Goal: Information Seeking & Learning: Learn about a topic

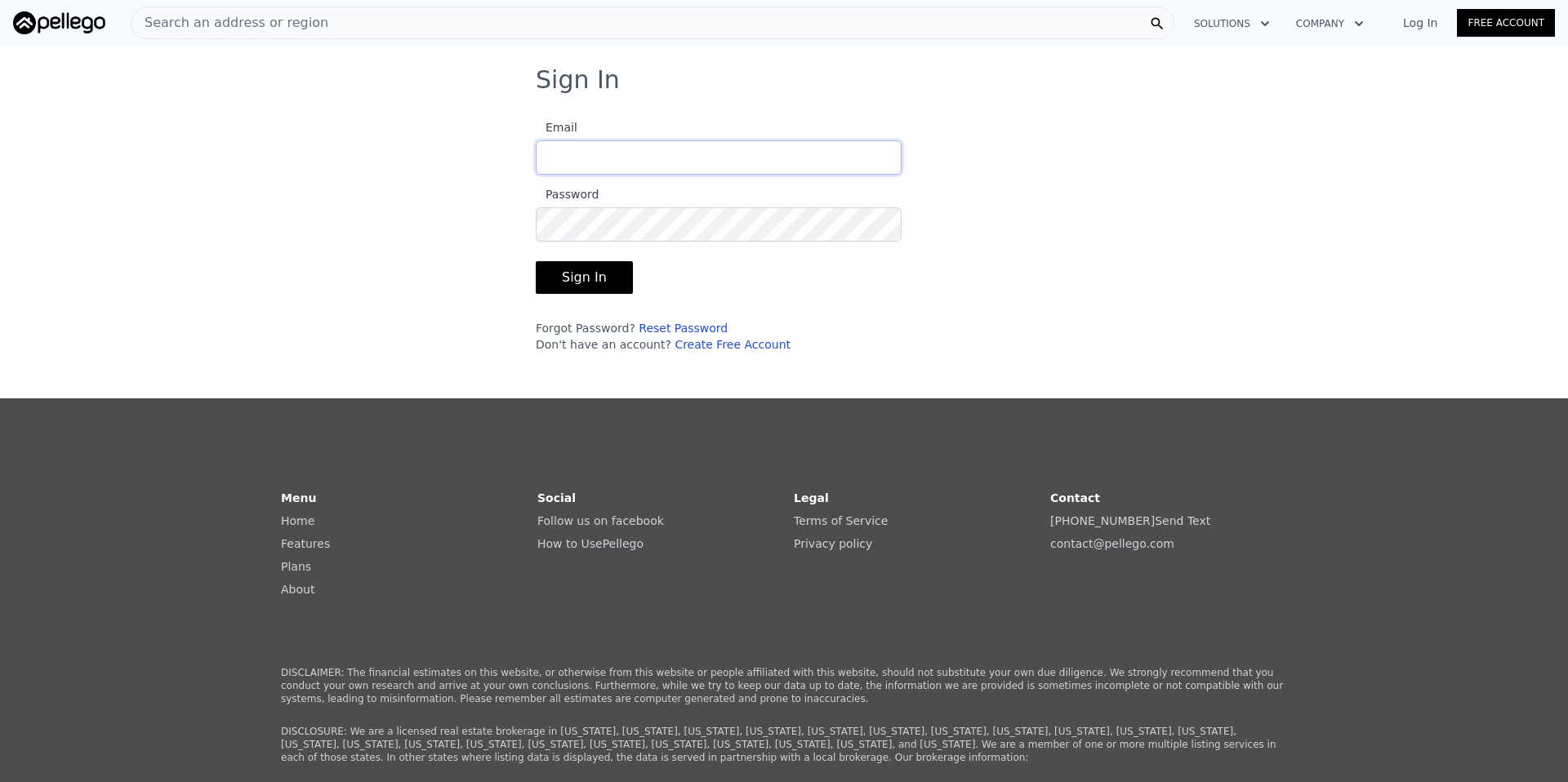
type input "[PERSON_NAME][EMAIL_ADDRESS][DOMAIN_NAME]"
click at [598, 282] on button "Sign In" at bounding box center [584, 278] width 97 height 33
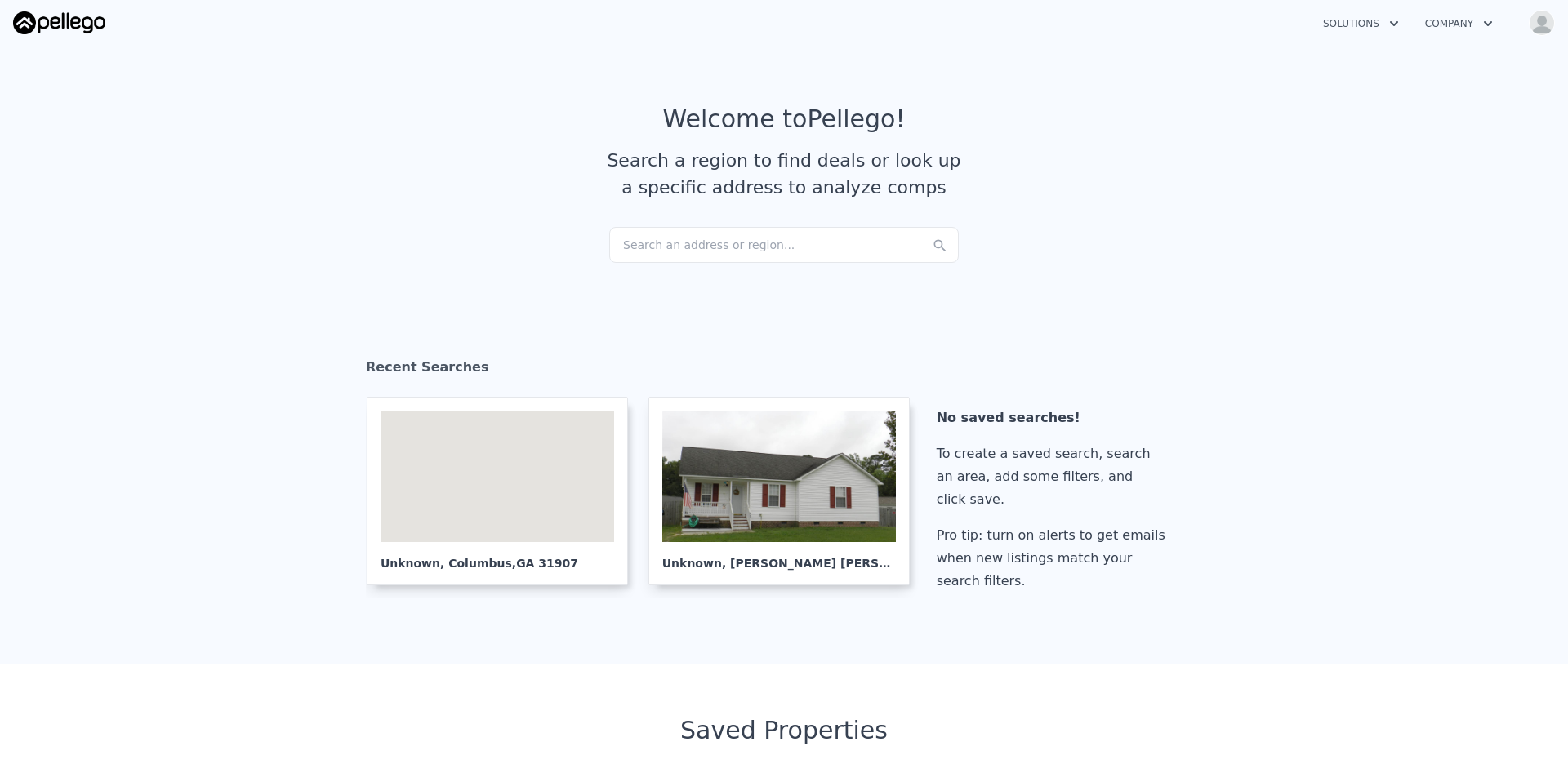
checkbox input "true"
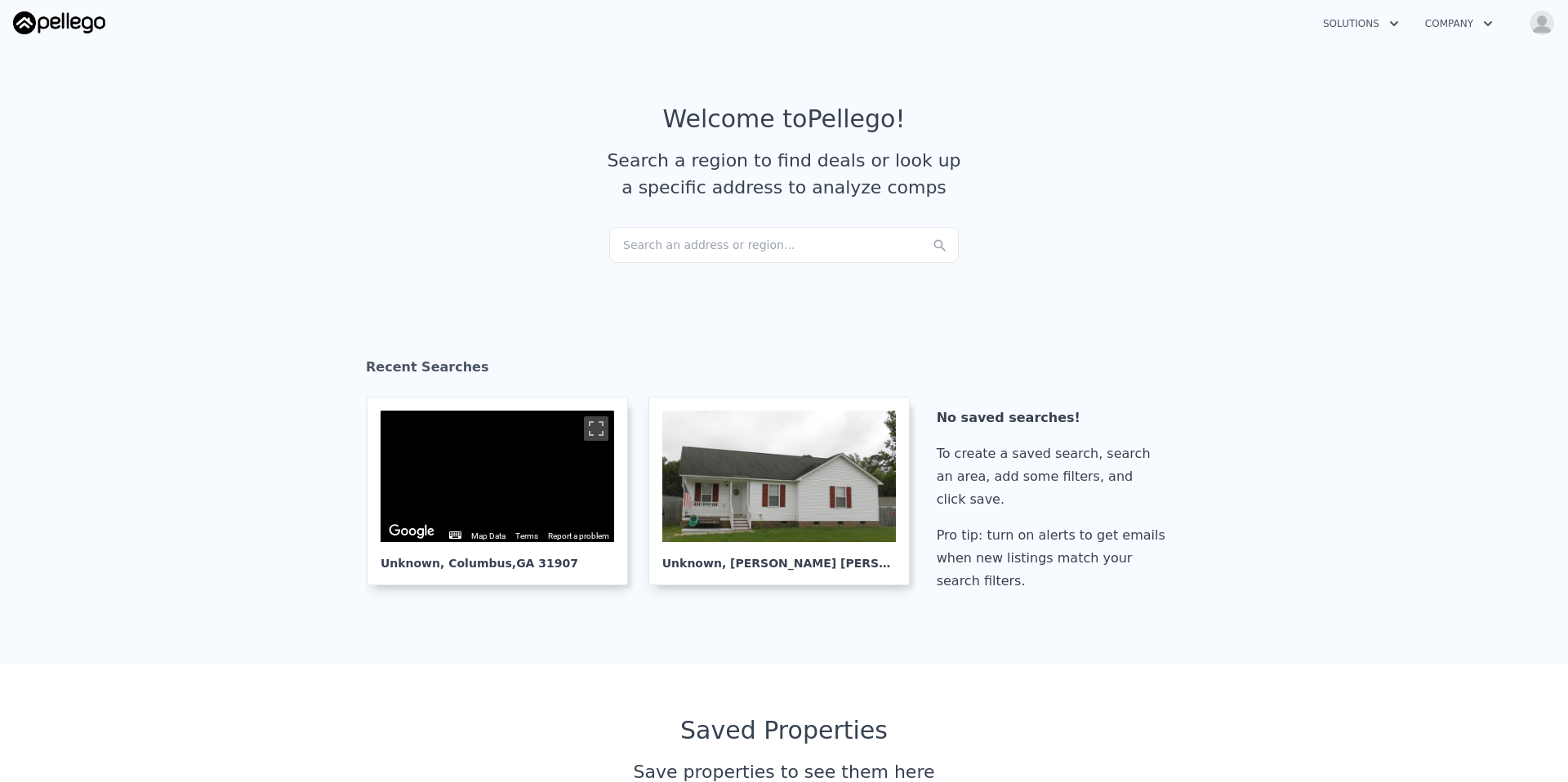
click at [699, 242] on div "Search an address or region..." at bounding box center [784, 245] width 350 height 36
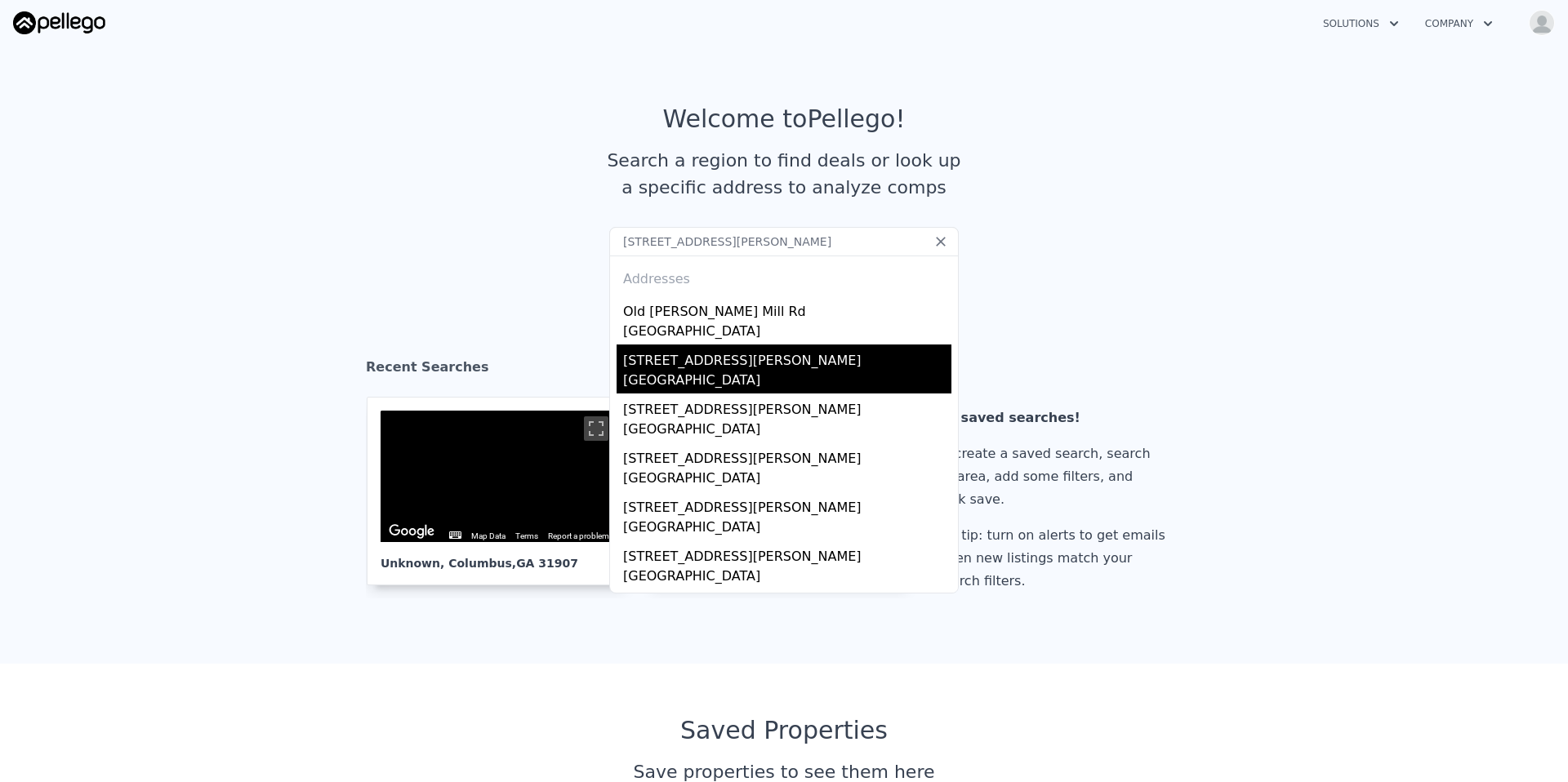
type input "[STREET_ADDRESS][PERSON_NAME]"
click at [724, 373] on div "[GEOGRAPHIC_DATA]" at bounding box center [787, 383] width 328 height 23
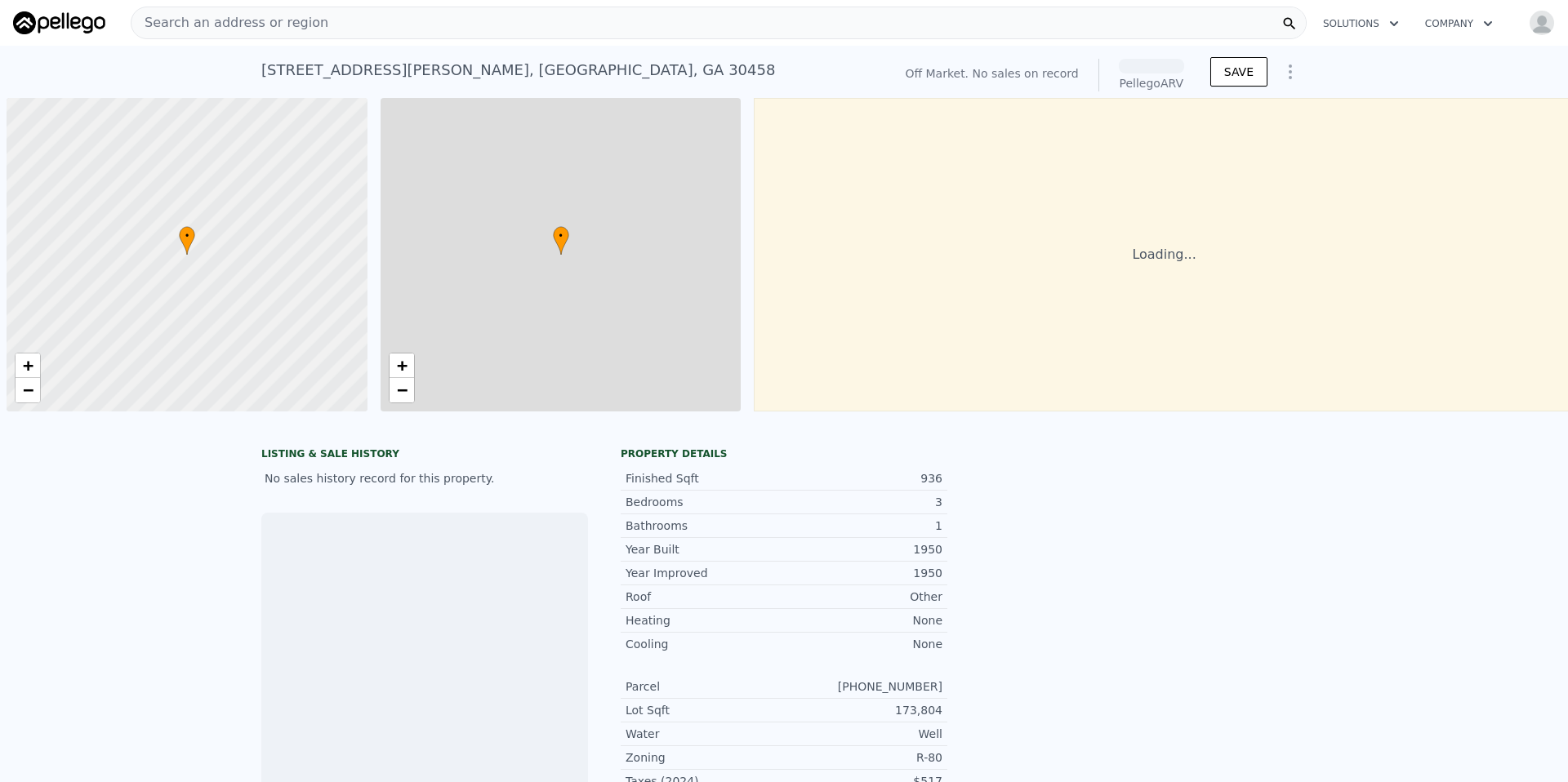
scroll to position [0, 6]
